Goal: Task Accomplishment & Management: Use online tool/utility

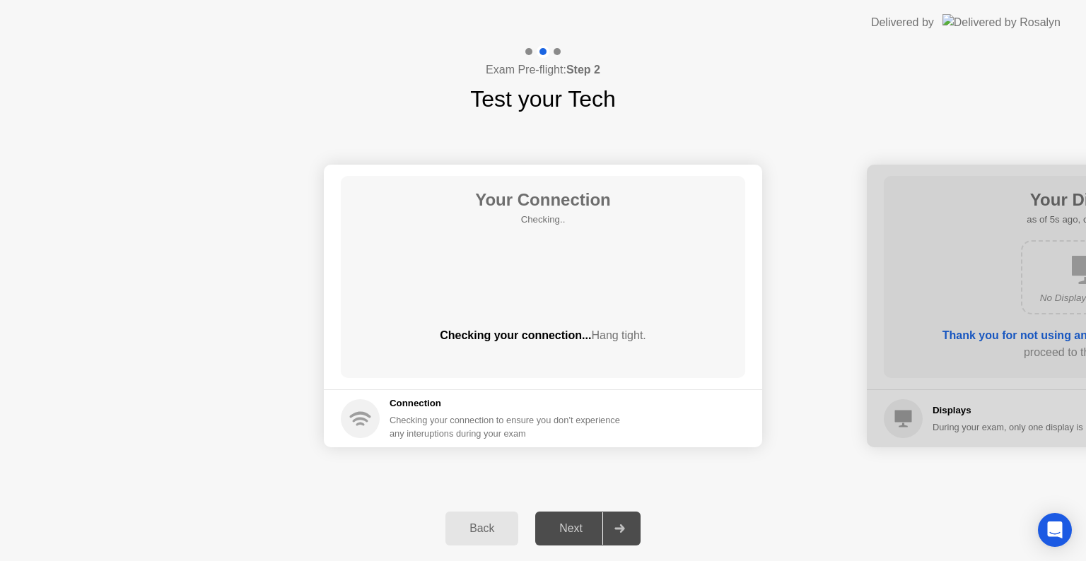
click at [800, 3] on header "Delivered by" at bounding box center [543, 22] width 1086 height 45
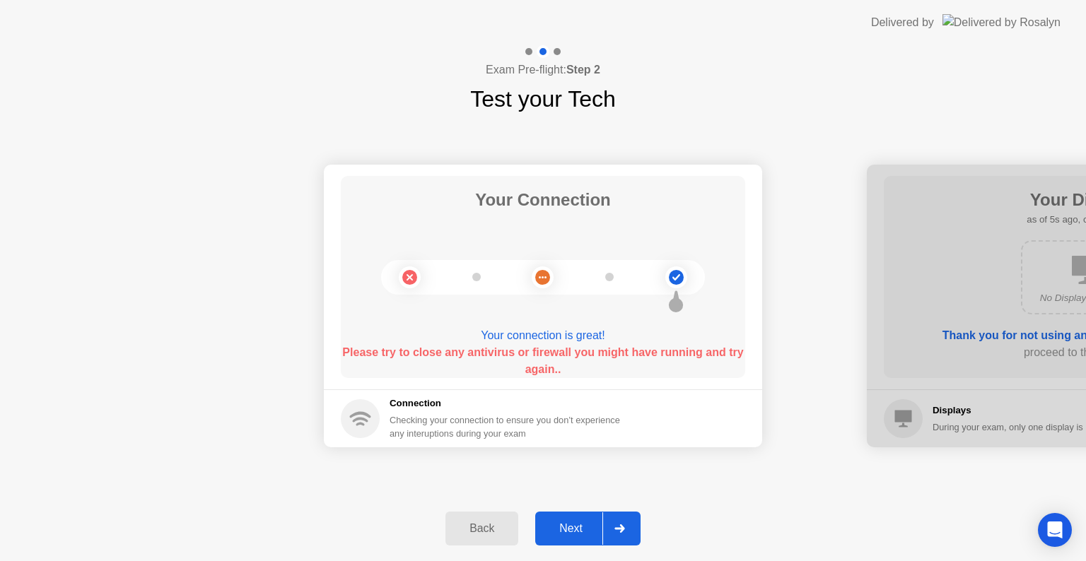
click at [655, 352] on b "Please try to close any antivirus or firewall you might have running and try ag…" at bounding box center [542, 360] width 401 height 29
click at [825, 131] on div "Your Connection Your connection is great! Please try to close any antivirus or …" at bounding box center [543, 306] width 1086 height 380
click at [576, 530] on div "Next" at bounding box center [571, 529] width 63 height 13
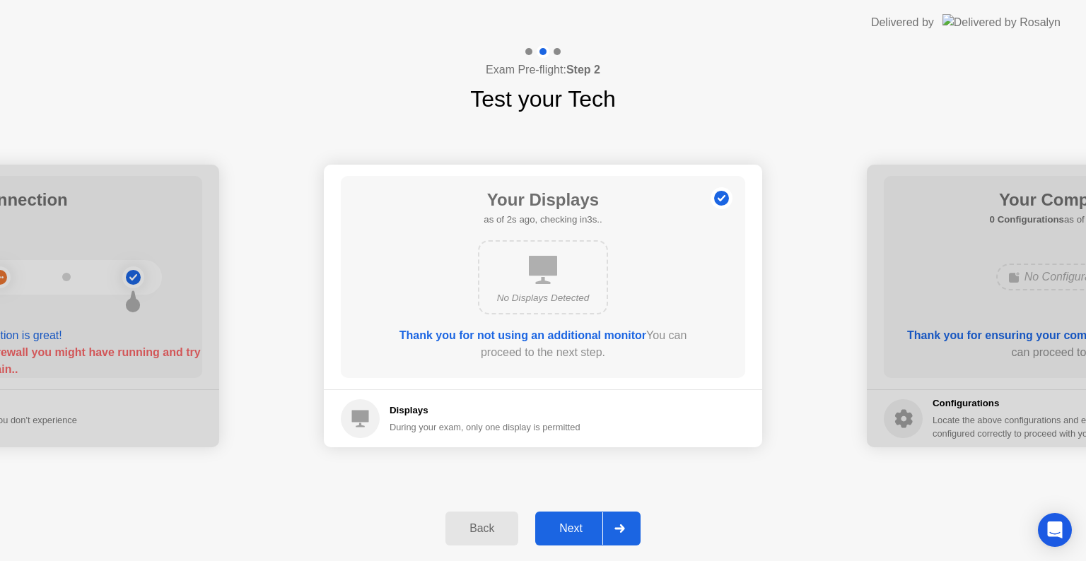
click at [495, 539] on button "Back" at bounding box center [481, 529] width 73 height 34
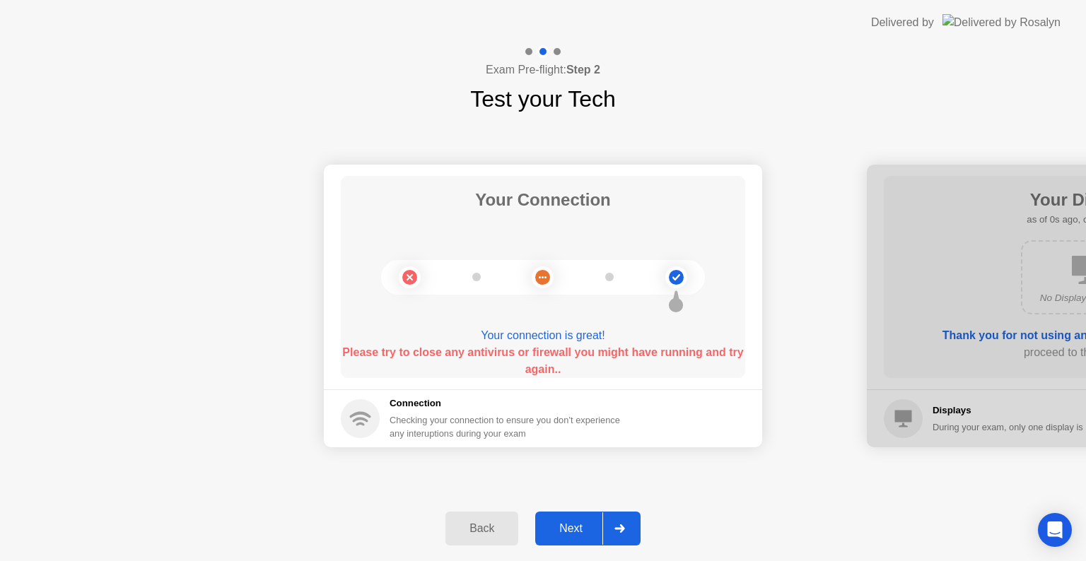
click at [575, 533] on div "Next" at bounding box center [571, 529] width 63 height 13
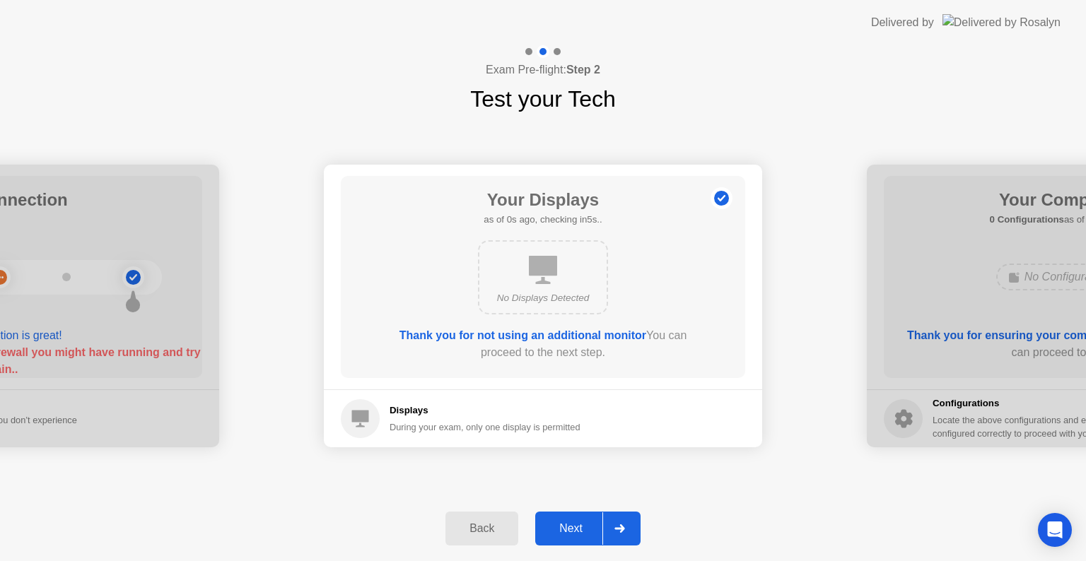
click at [575, 533] on div "Next" at bounding box center [571, 529] width 63 height 13
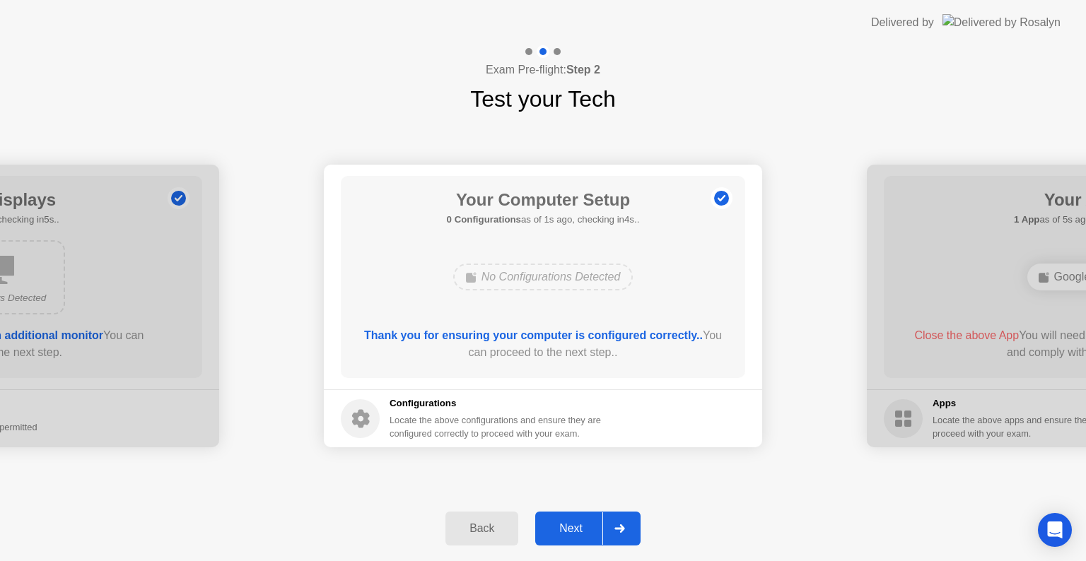
click at [575, 533] on div "Next" at bounding box center [571, 529] width 63 height 13
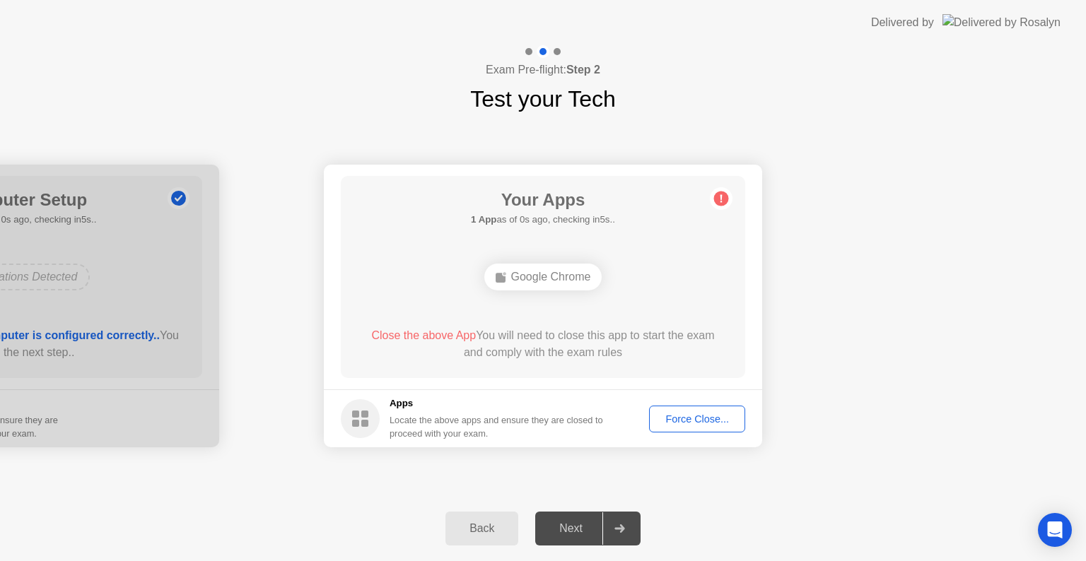
click at [686, 414] on div "Force Close..." at bounding box center [697, 419] width 86 height 11
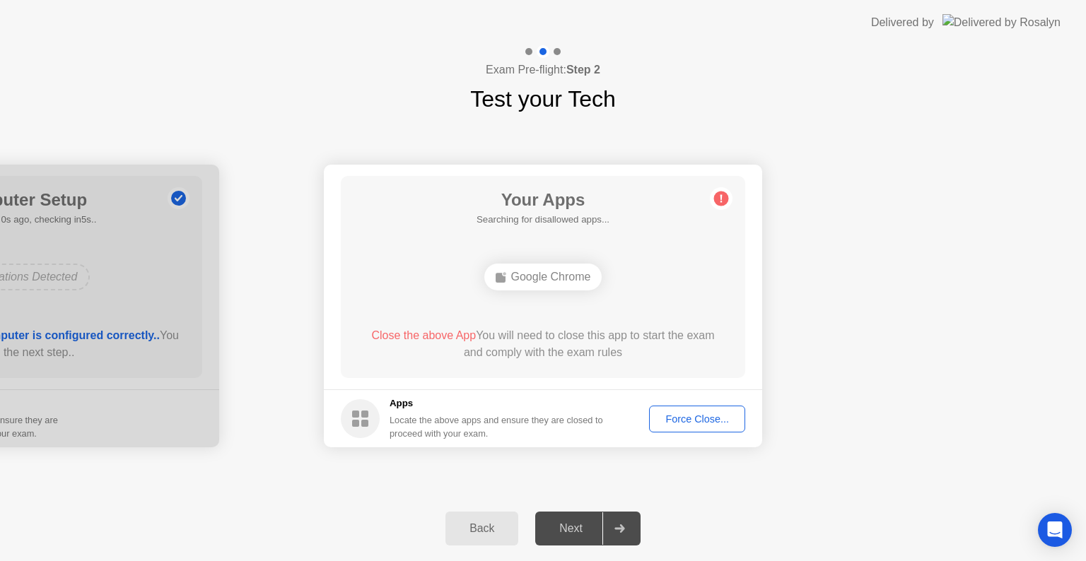
click at [676, 419] on div "Force Close..." at bounding box center [697, 419] width 86 height 11
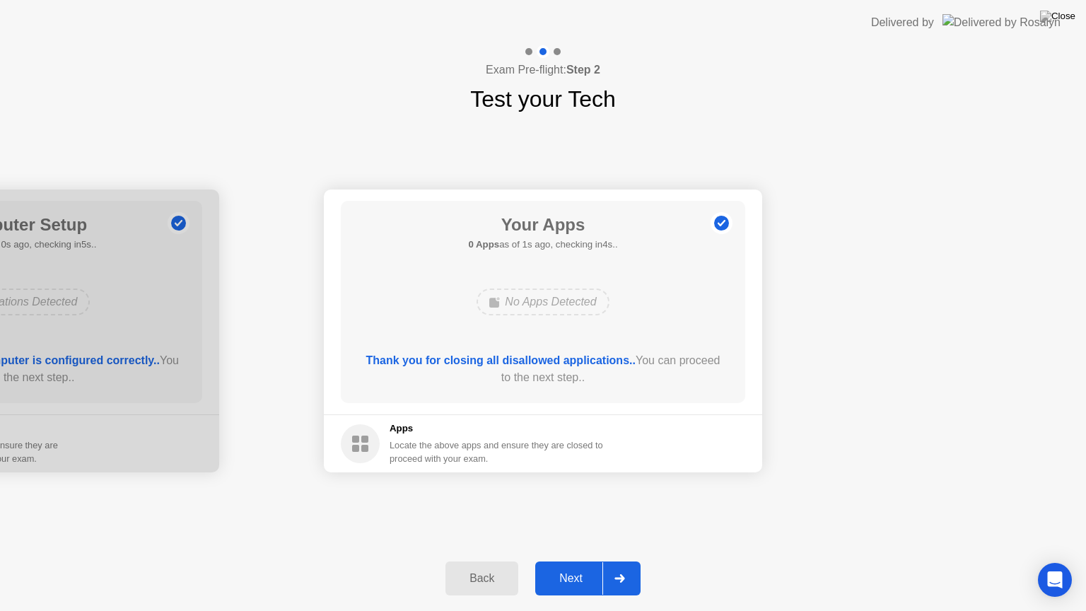
click at [591, 561] on div "Next" at bounding box center [571, 578] width 63 height 13
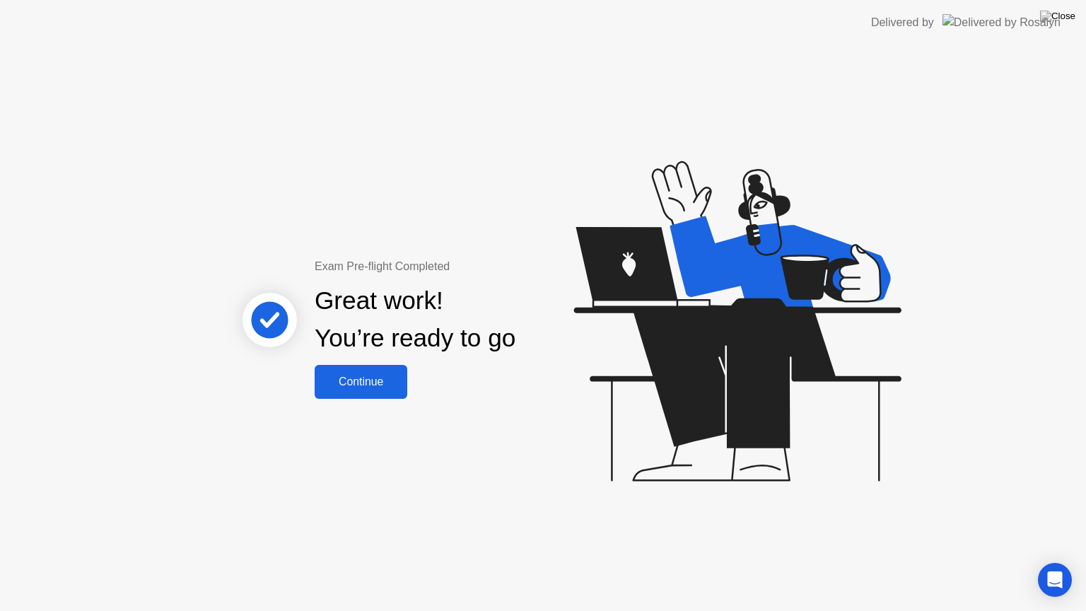
click at [355, 366] on button "Continue" at bounding box center [361, 382] width 93 height 34
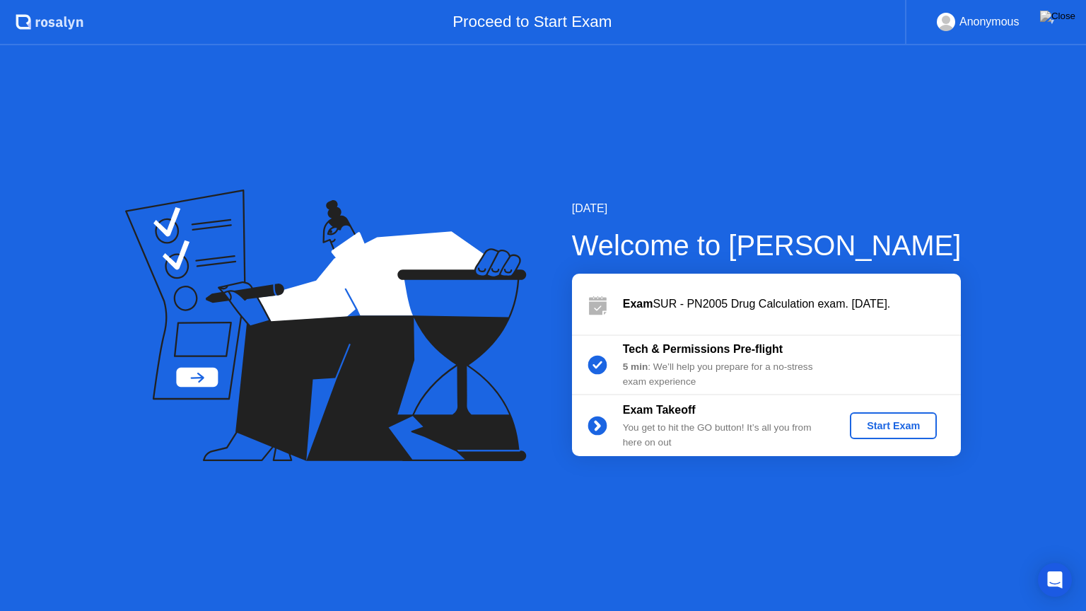
click at [885, 413] on button "Start Exam" at bounding box center [893, 425] width 87 height 27
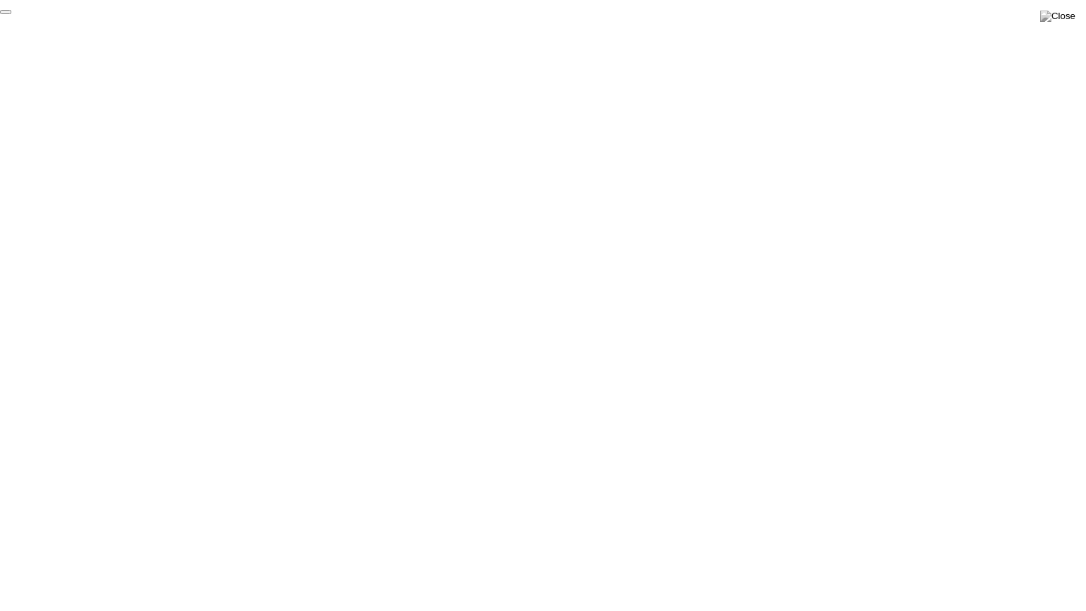
click at [11, 14] on button "End Proctoring Session" at bounding box center [5, 12] width 11 height 4
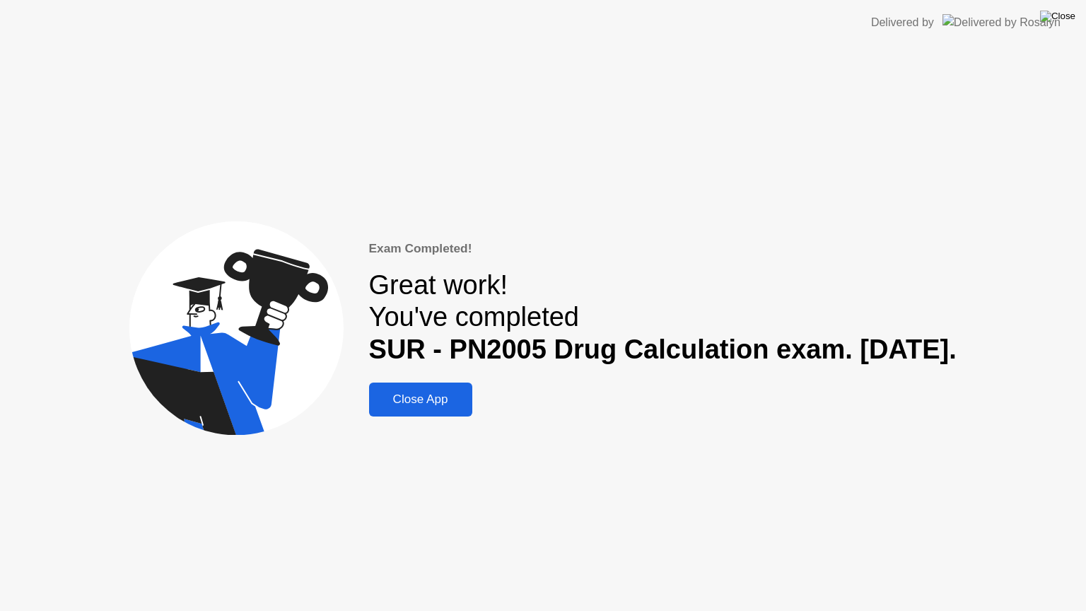
click at [1072, 22] on img at bounding box center [1057, 16] width 35 height 11
